Goal: Information Seeking & Learning: Learn about a topic

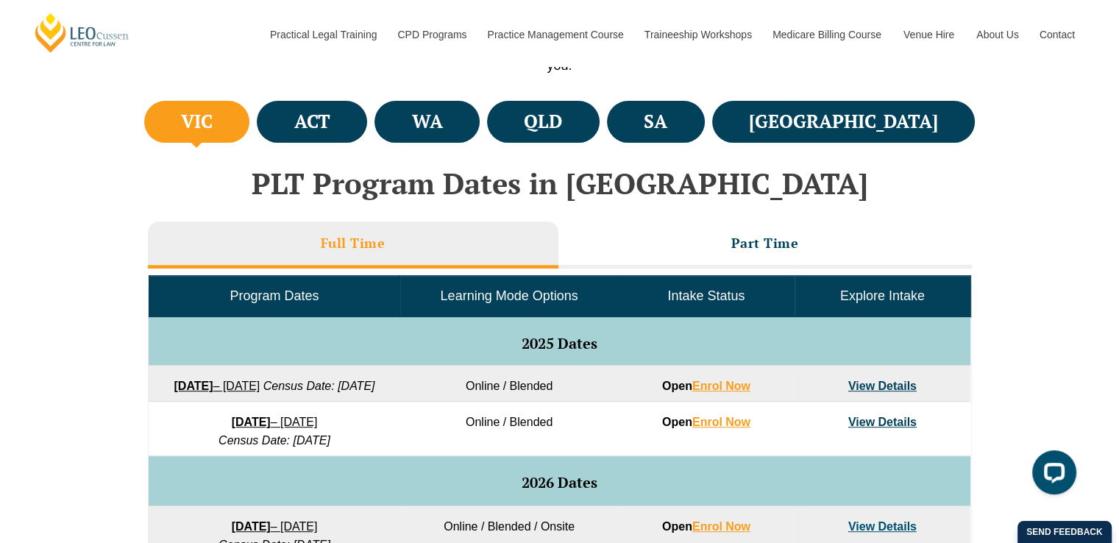
click at [879, 386] on link "View Details" at bounding box center [883, 386] width 68 height 13
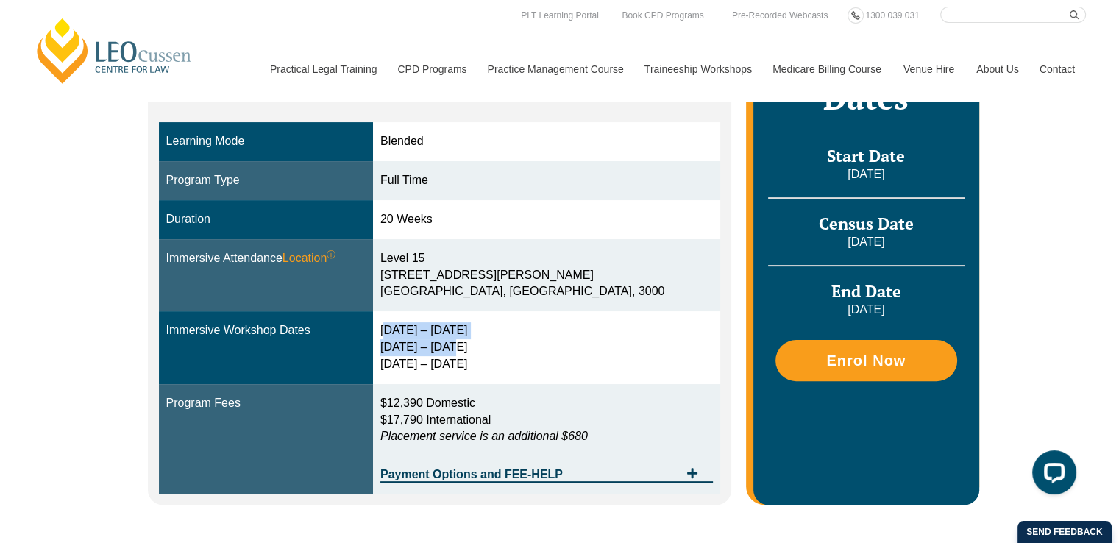
drag, startPoint x: 420, startPoint y: 329, endPoint x: 512, endPoint y: 363, distance: 98.7
click at [512, 363] on div "29 Sep – 2 Oct 2025 9 – 11 Dec 2025 10 – 12 Feb 2026" at bounding box center [547, 347] width 333 height 51
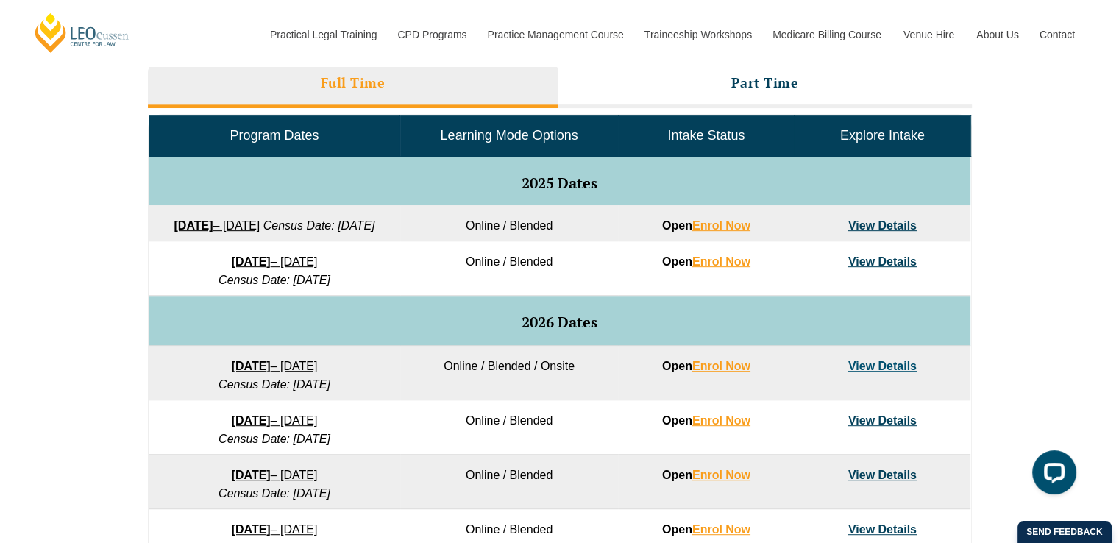
scroll to position [679, 0]
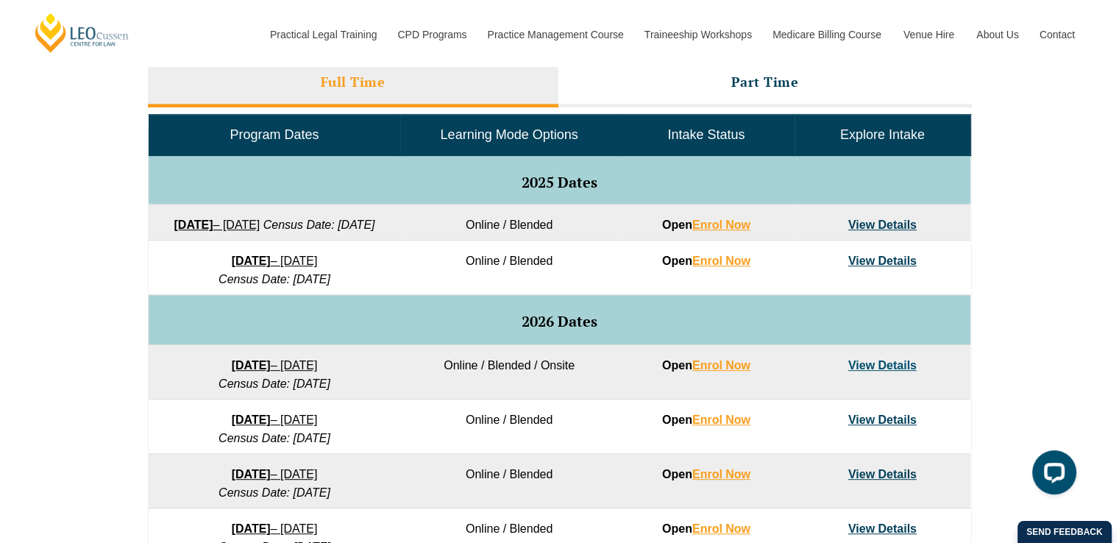
click at [886, 219] on link "View Details" at bounding box center [883, 225] width 68 height 13
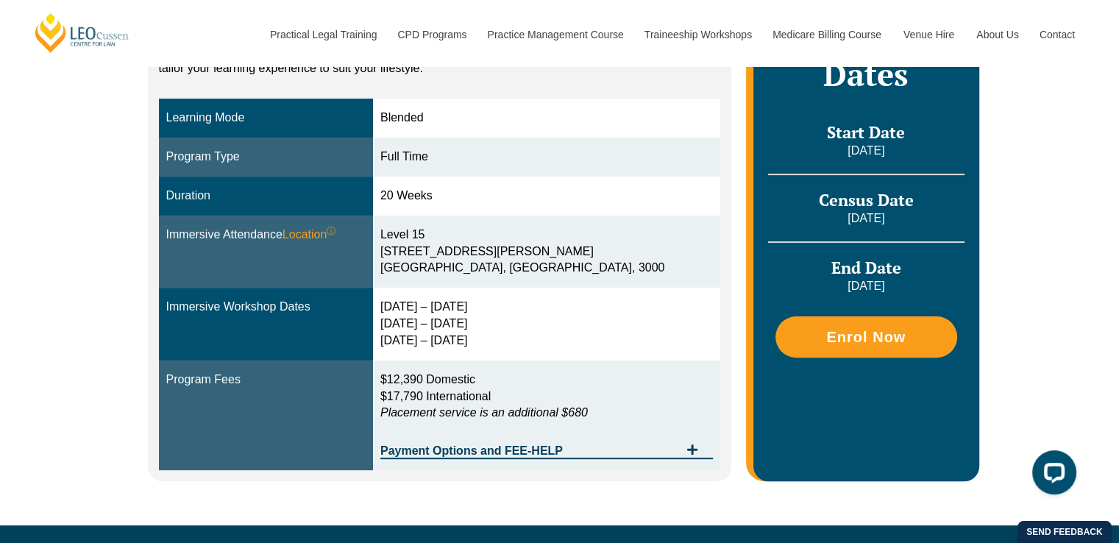
scroll to position [377, 0]
click at [696, 448] on icon "Tabs. Open items with Enter or Space, close with Escape and navigate using the …" at bounding box center [692, 450] width 10 height 10
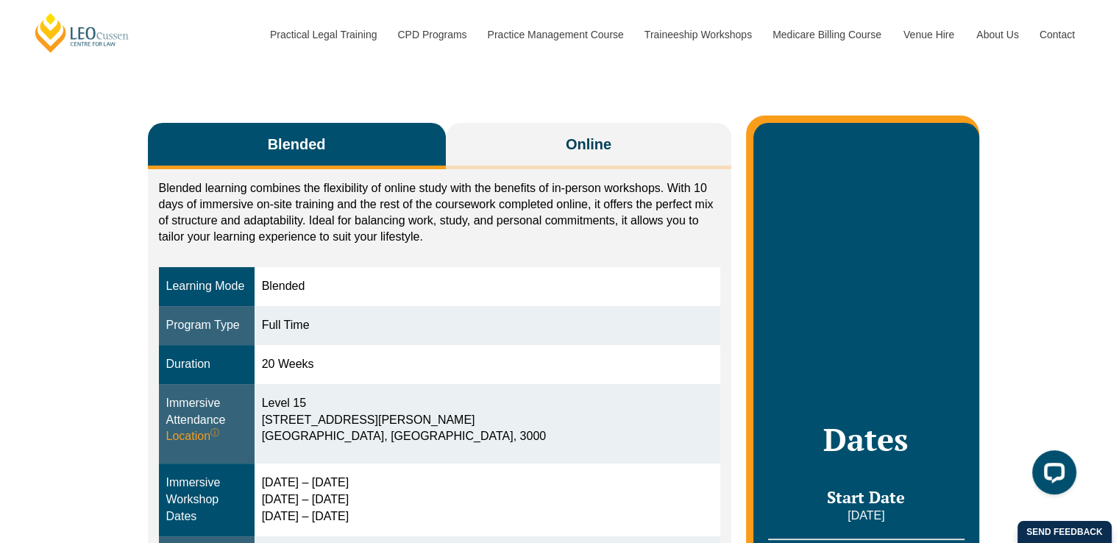
scroll to position [212, 0]
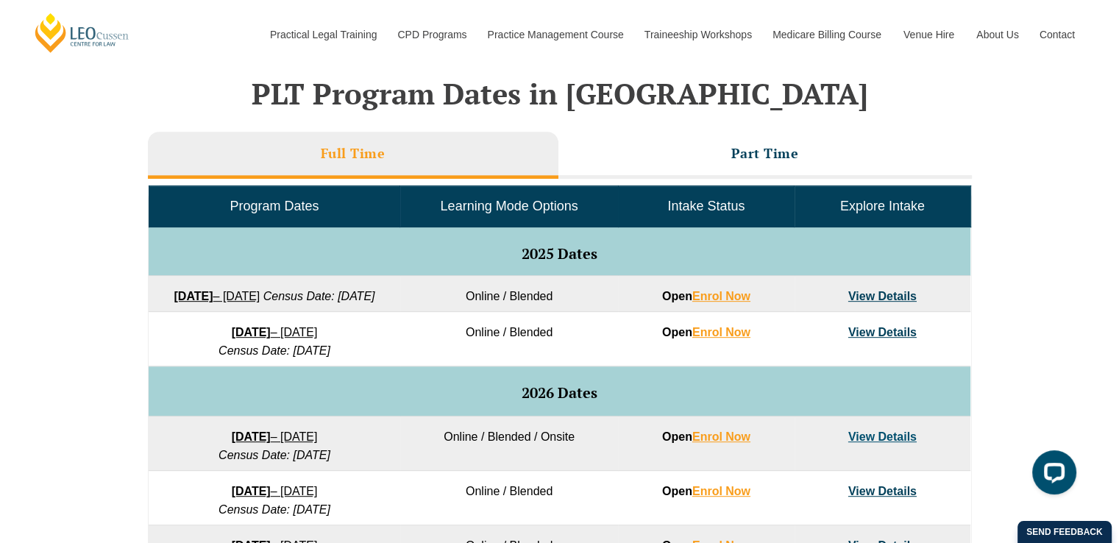
scroll to position [607, 0]
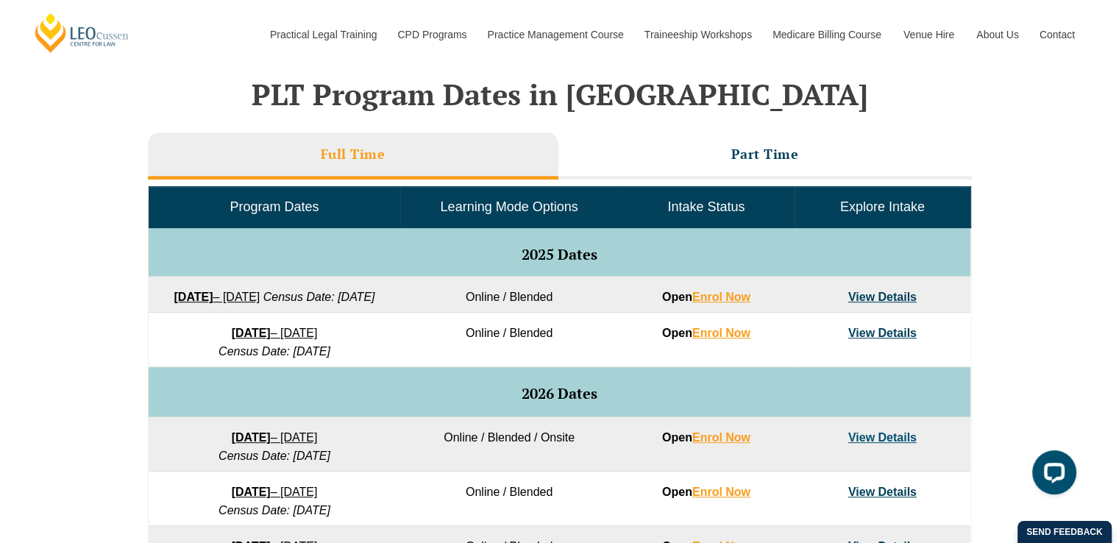
drag, startPoint x: 82, startPoint y: 393, endPoint x: 394, endPoint y: 353, distance: 314.7
click at [325, 307] on div "VIC ACT WA QLD SA NSW PLT Program Dates in Victoria Full Time Part Time Program…" at bounding box center [559, 435] width 1119 height 854
click at [514, 367] on td "Online / Blended" at bounding box center [509, 340] width 218 height 54
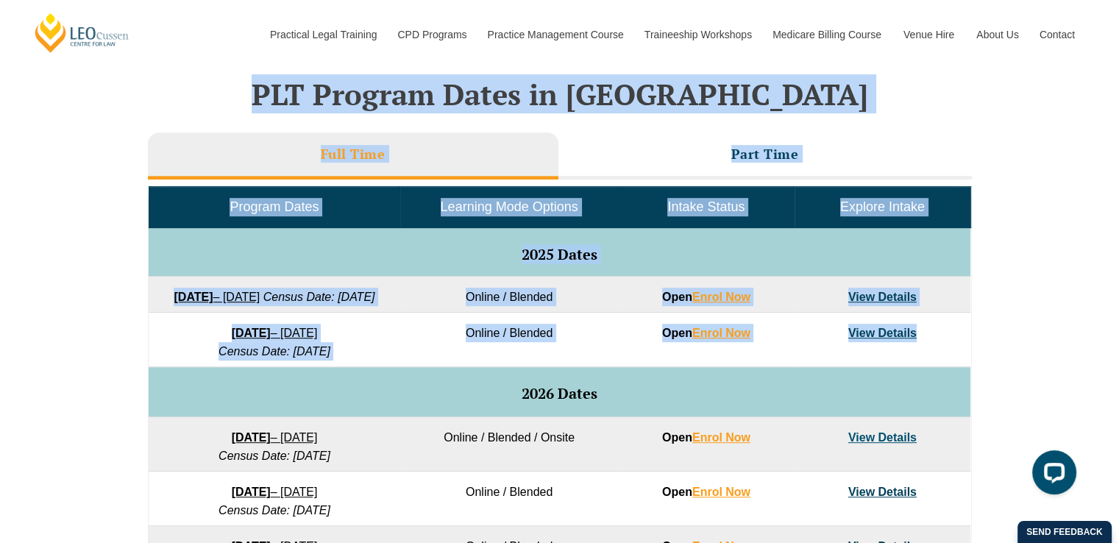
drag, startPoint x: 934, startPoint y: 378, endPoint x: 209, endPoint y: 102, distance: 776.0
click at [209, 102] on div "PLT Program Dates in Victoria Full Time Part Time Program Dates Learning Mode O…" at bounding box center [560, 462] width 839 height 799
click at [37, 180] on div "VIC ACT WA QLD SA NSW PLT Program Dates in Victoria Full Time Part Time Program…" at bounding box center [559, 435] width 1119 height 854
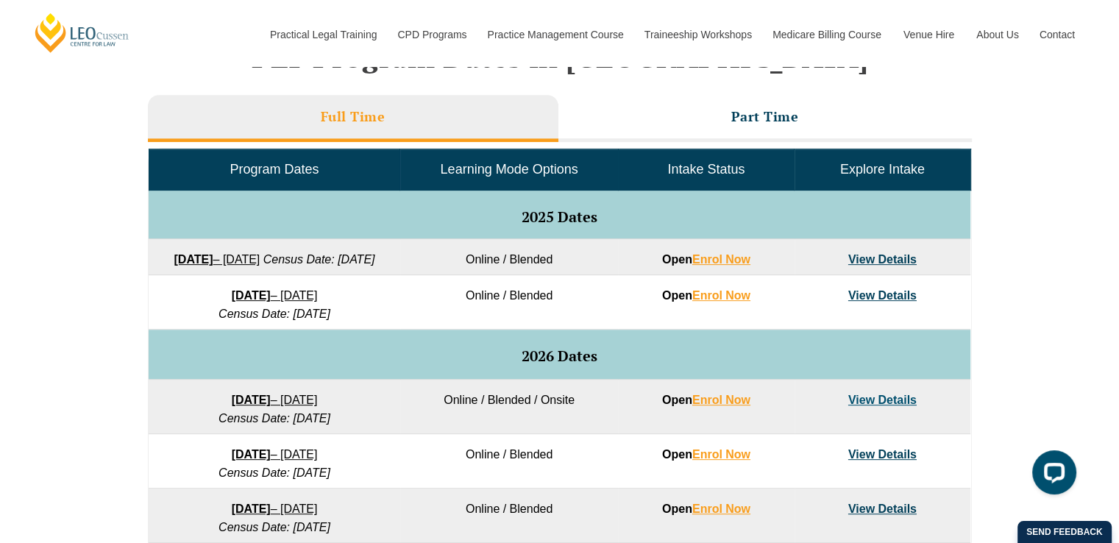
scroll to position [647, 0]
